Goal: Task Accomplishment & Management: Use online tool/utility

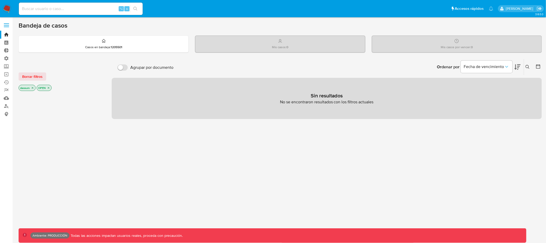
click at [5, 22] on label at bounding box center [6, 25] width 13 height 11
click at [0, 0] on input "checkbox" at bounding box center [0, 0] width 0 height 0
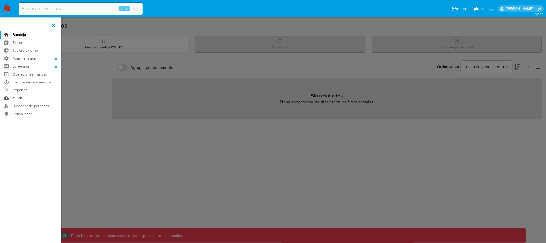
click at [21, 99] on link "Mulan" at bounding box center [30, 98] width 61 height 8
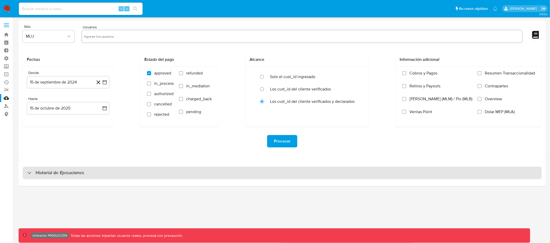
click at [133, 169] on div "Historial de Ejecuciones" at bounding box center [282, 173] width 519 height 12
select select "10"
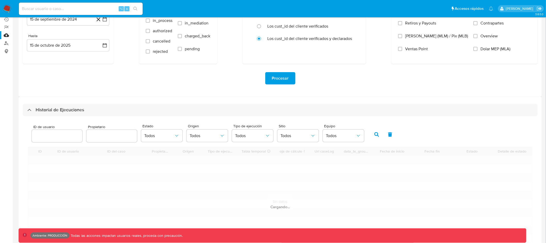
scroll to position [111, 0]
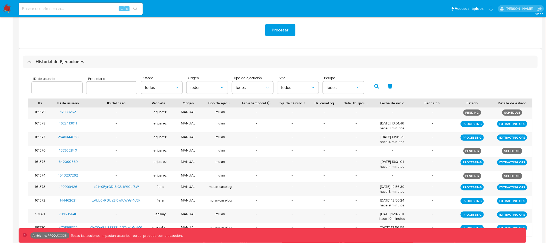
click at [110, 88] on input "text" at bounding box center [111, 88] width 51 height 7
type input "jtosini"
click at [374, 85] on icon "button" at bounding box center [376, 86] width 5 height 5
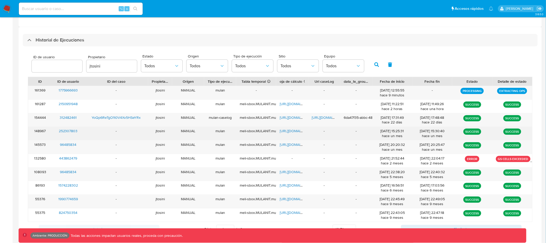
scroll to position [160, 0]
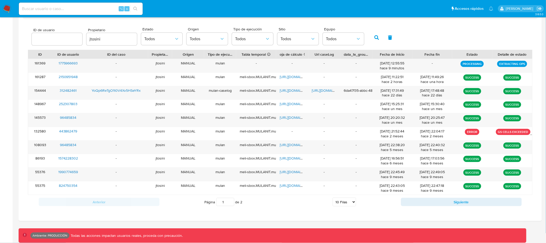
click at [388, 36] on icon "button" at bounding box center [390, 37] width 5 height 5
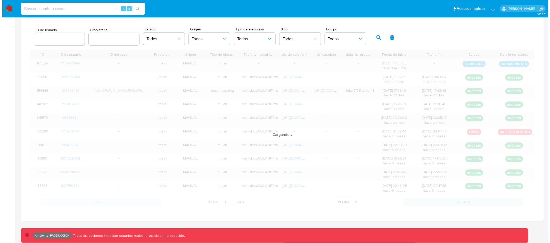
scroll to position [155, 0]
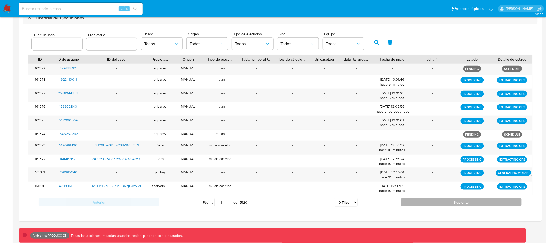
click at [442, 202] on button "Siguiente" at bounding box center [461, 202] width 121 height 8
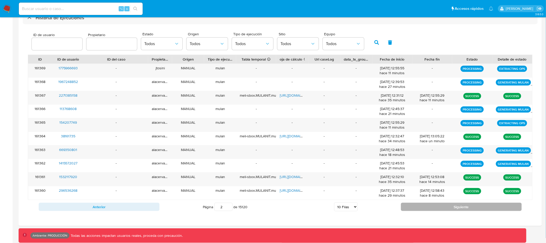
click at [439, 207] on button "Siguiente" at bounding box center [461, 207] width 121 height 8
type input "3"
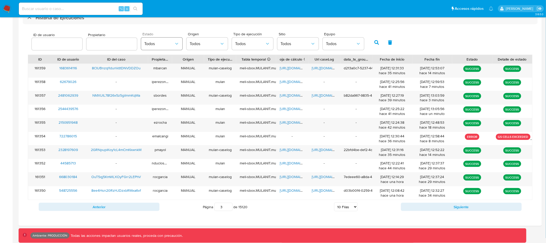
click at [166, 44] on span "Todos" at bounding box center [159, 43] width 30 height 5
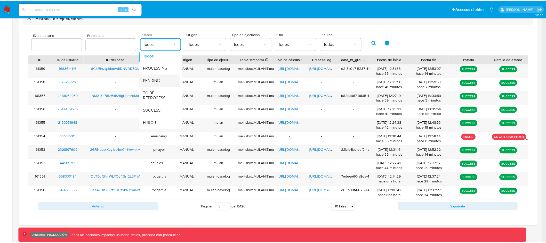
scroll to position [6, 0]
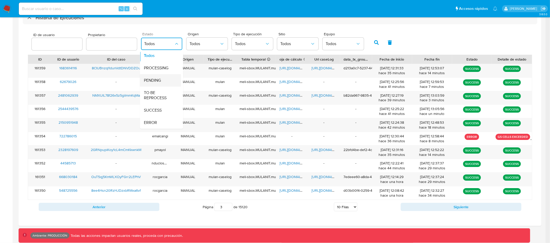
click at [164, 79] on div "PENDING" at bounding box center [159, 80] width 30 height 12
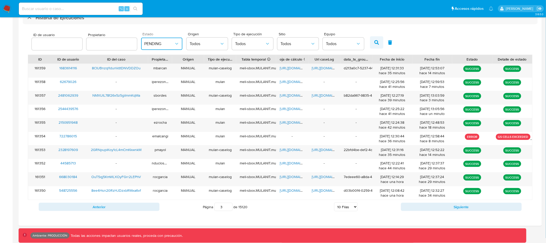
click at [370, 39] on button "button" at bounding box center [376, 42] width 13 height 12
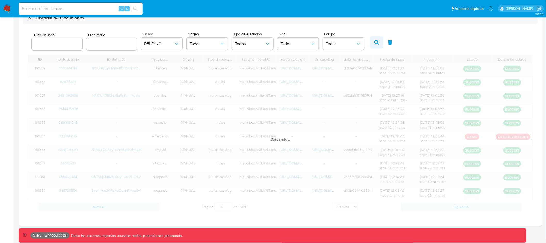
scroll to position [136, 0]
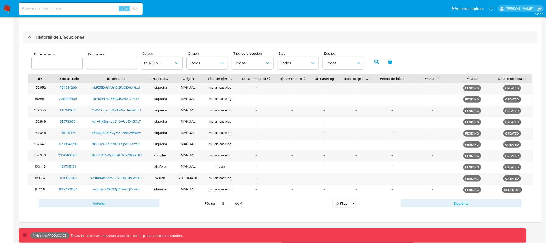
drag, startPoint x: 223, startPoint y: 203, endPoint x: 216, endPoint y: 202, distance: 6.8
click at [216, 202] on input "3" at bounding box center [225, 203] width 18 height 8
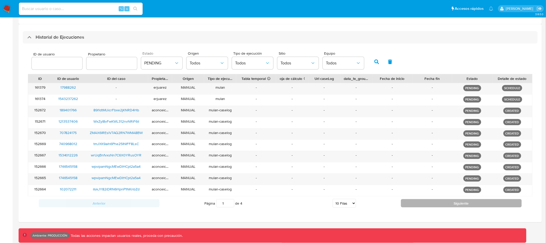
click at [425, 203] on button "Siguiente" at bounding box center [461, 203] width 121 height 8
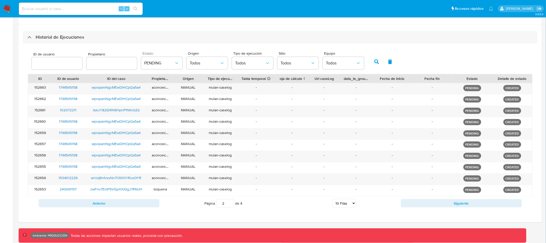
click at [424, 203] on button "Siguiente" at bounding box center [461, 203] width 121 height 8
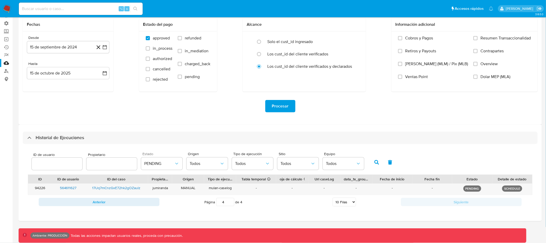
scroll to position [35, 0]
click at [140, 202] on button "Anterior" at bounding box center [99, 203] width 121 height 8
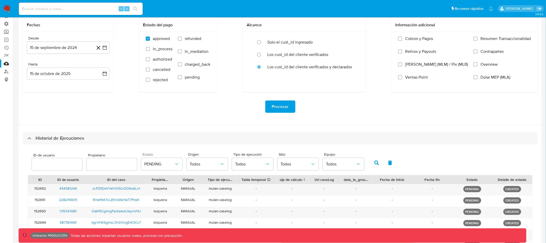
scroll to position [136, 0]
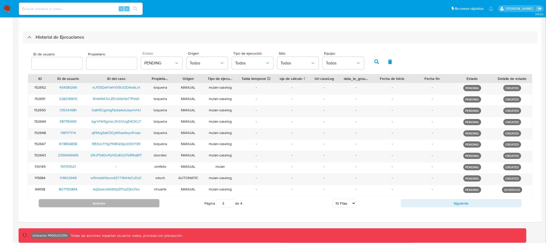
click at [144, 200] on button "Anterior" at bounding box center [99, 203] width 121 height 8
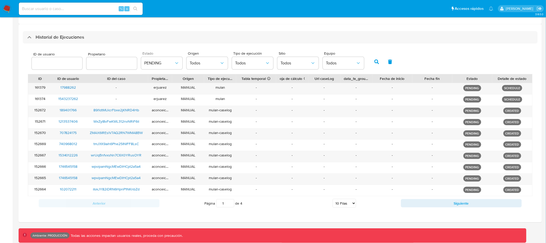
click at [374, 60] on icon "button" at bounding box center [376, 62] width 5 height 5
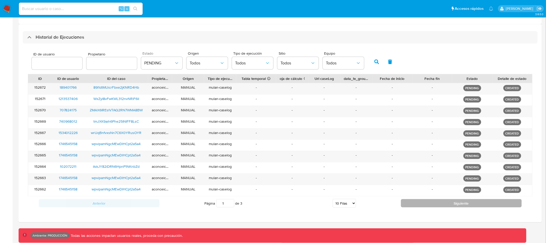
click at [458, 199] on button "Siguiente" at bounding box center [461, 203] width 121 height 8
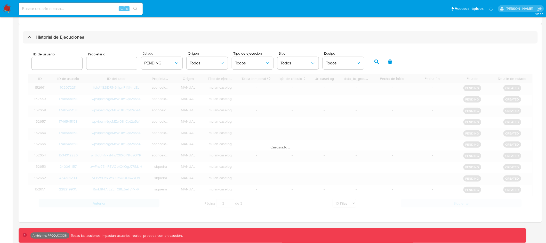
scroll to position [125, 0]
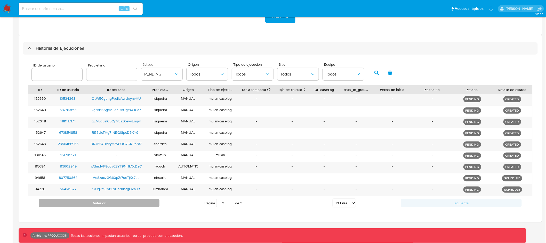
click at [136, 203] on button "Anterior" at bounding box center [99, 203] width 121 height 8
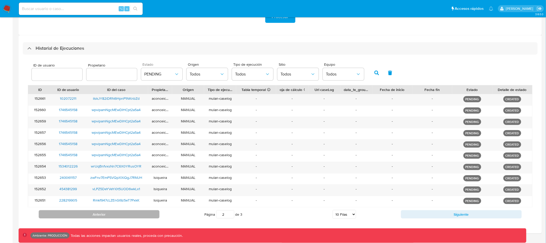
click at [136, 203] on div "Rmkf947cLZEnGl9z5eT7PxkK" at bounding box center [116, 201] width 64 height 11
drag, startPoint x: 129, startPoint y: 212, endPoint x: 125, endPoint y: 203, distance: 9.8
click at [129, 212] on button "Anterior" at bounding box center [99, 214] width 121 height 8
click at [374, 74] on icon "button" at bounding box center [376, 73] width 5 height 5
click at [451, 209] on div "Anterior Página 1 de 3 5 [PERSON_NAME] 10 [PERSON_NAME] 20 [PERSON_NAME] 25 [PE…" at bounding box center [280, 215] width 504 height 14
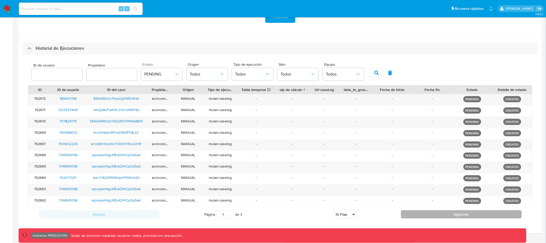
click at [447, 211] on button "Siguiente" at bounding box center [461, 214] width 121 height 8
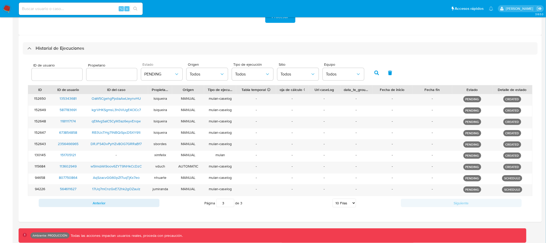
click at [375, 74] on button "button" at bounding box center [376, 73] width 13 height 12
drag, startPoint x: 224, startPoint y: 202, endPoint x: 220, endPoint y: 202, distance: 4.5
click at [220, 202] on input "3" at bounding box center [225, 203] width 18 height 8
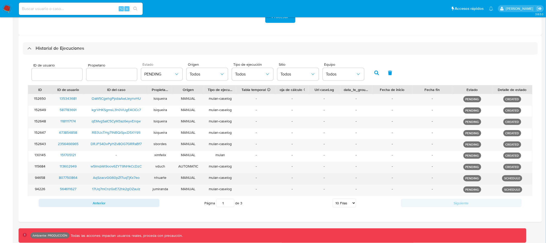
type input "1"
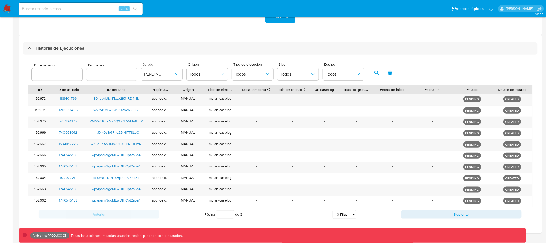
click at [123, 76] on input "text" at bounding box center [111, 74] width 51 height 7
type input "jtosini"
click at [370, 71] on button "button" at bounding box center [376, 73] width 13 height 12
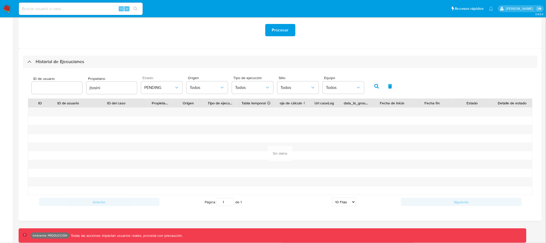
scroll to position [111, 0]
click at [174, 87] on icon "button" at bounding box center [176, 87] width 5 height 5
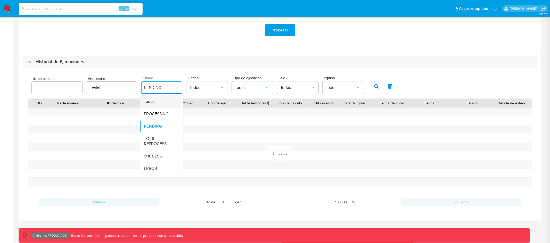
click at [166, 98] on div "Todos" at bounding box center [159, 101] width 30 height 12
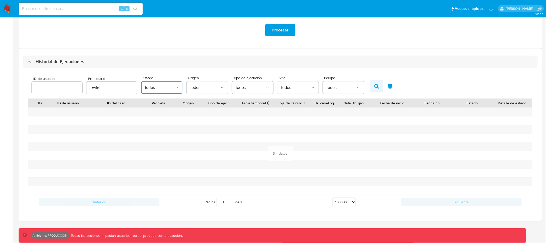
click at [374, 86] on icon "button" at bounding box center [376, 86] width 5 height 5
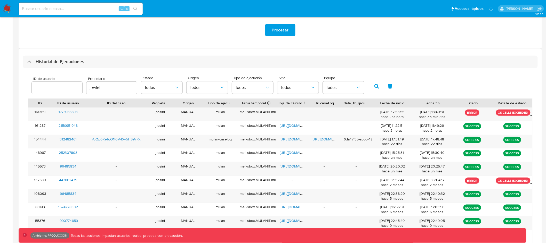
click at [388, 87] on icon "button" at bounding box center [390, 86] width 5 height 5
